Goal: Task Accomplishment & Management: Manage account settings

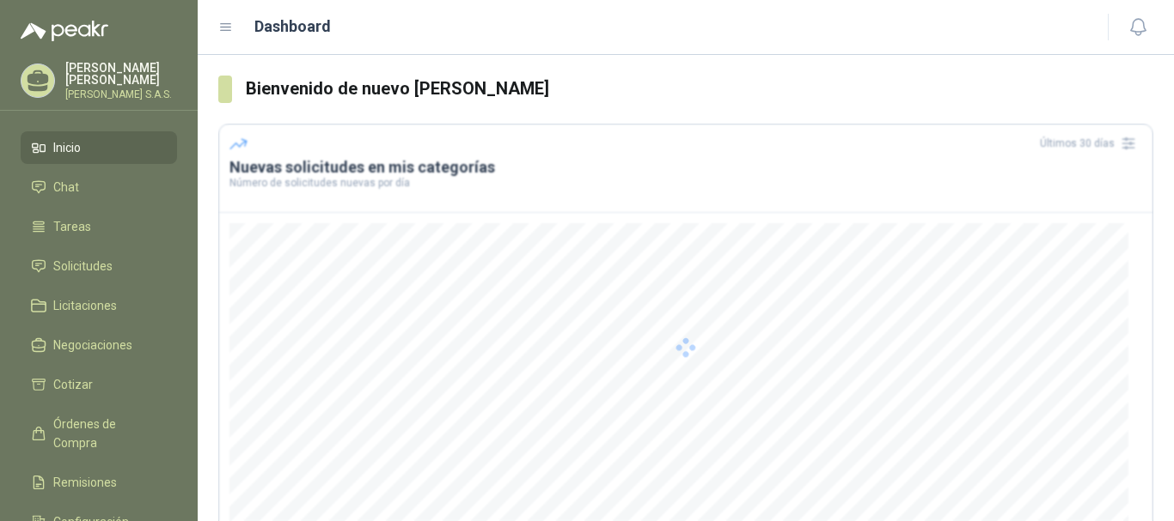
click at [582, 379] on div at bounding box center [685, 348] width 935 height 448
click at [55, 262] on span "Solicitudes" at bounding box center [82, 266] width 59 height 19
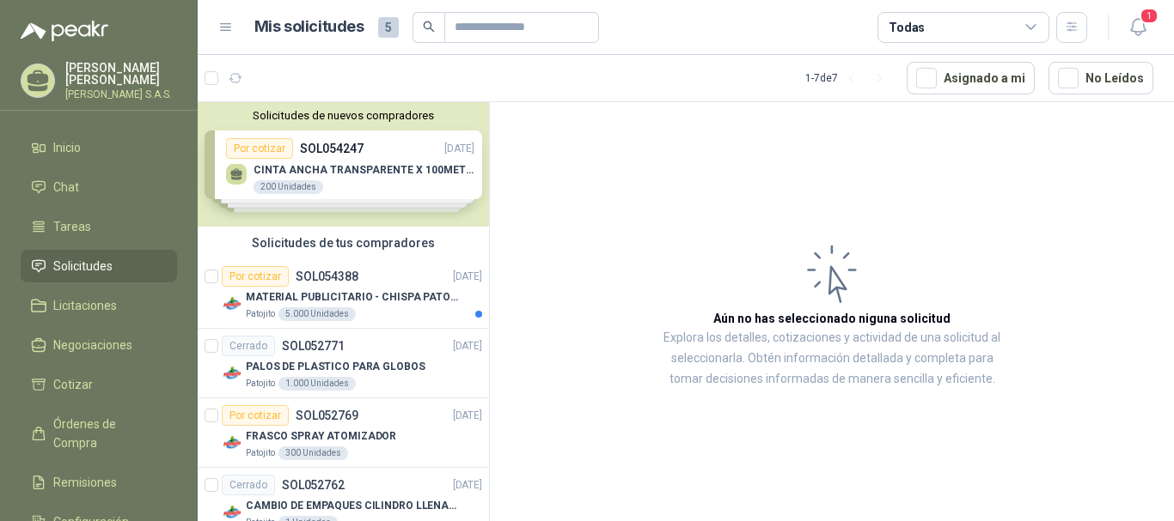
click at [300, 190] on div "Solicitudes de nuevos compradores Por cotizar SOL054247 [DATE] CINTA ANCHA TRAN…" at bounding box center [343, 164] width 291 height 125
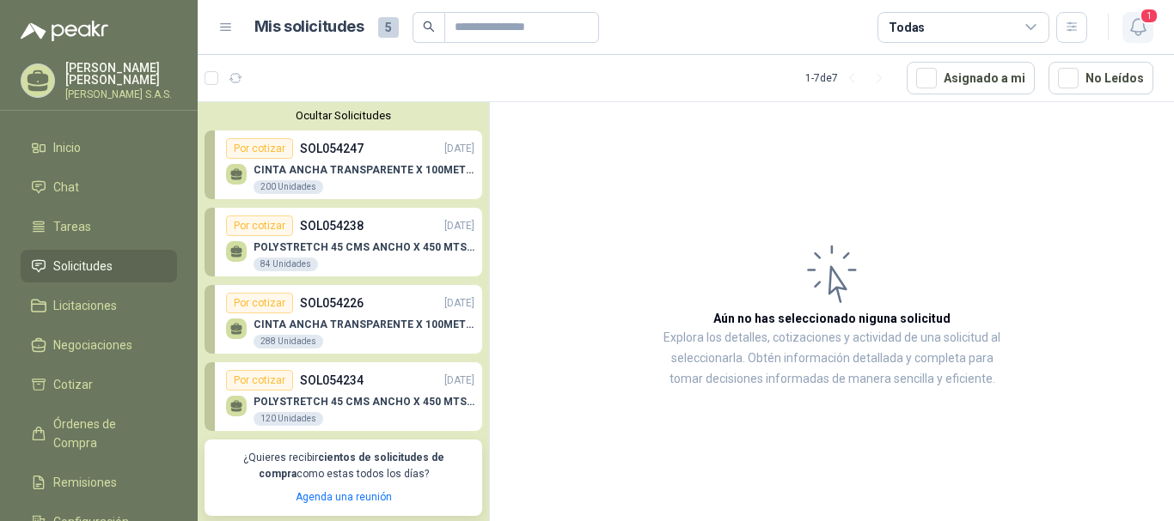
click at [1140, 19] on span "1" at bounding box center [1148, 16] width 19 height 16
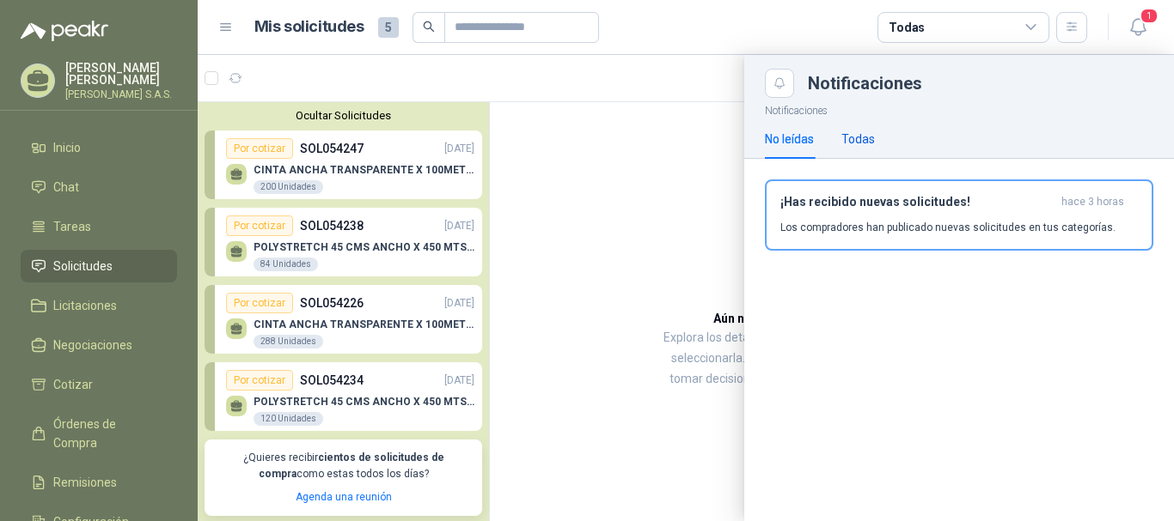
click at [864, 144] on div "Todas" at bounding box center [858, 139] width 34 height 19
click at [797, 149] on div "No leídas" at bounding box center [789, 139] width 49 height 40
click at [850, 195] on h3 "¡Has recibido nuevas solicitudes!" at bounding box center [917, 202] width 274 height 15
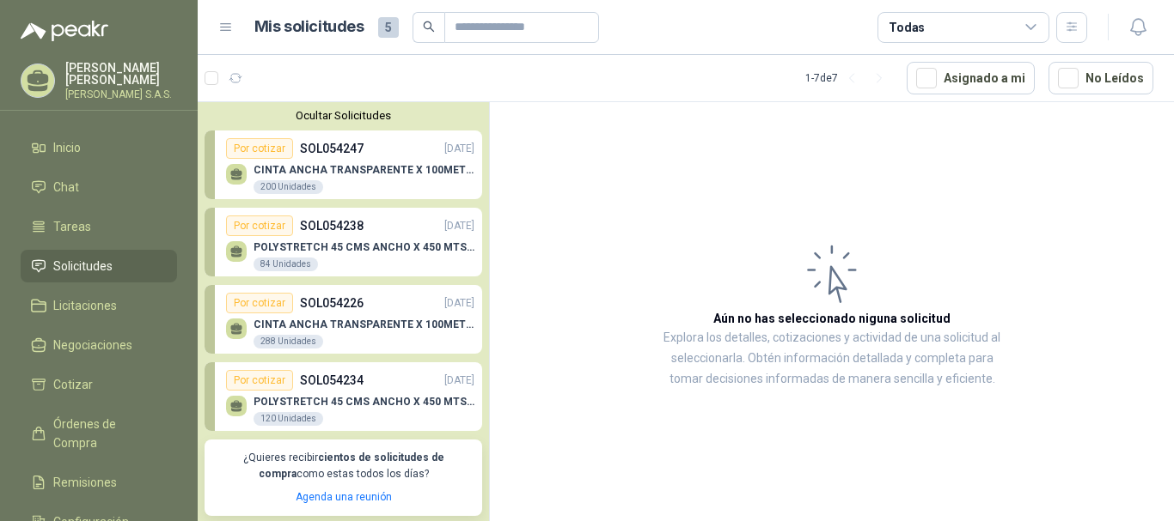
click at [341, 164] on div "CINTA ANCHA TRANSPARENTE X 100METROS 200 Unidades" at bounding box center [350, 177] width 248 height 36
